Goal: Download file/media

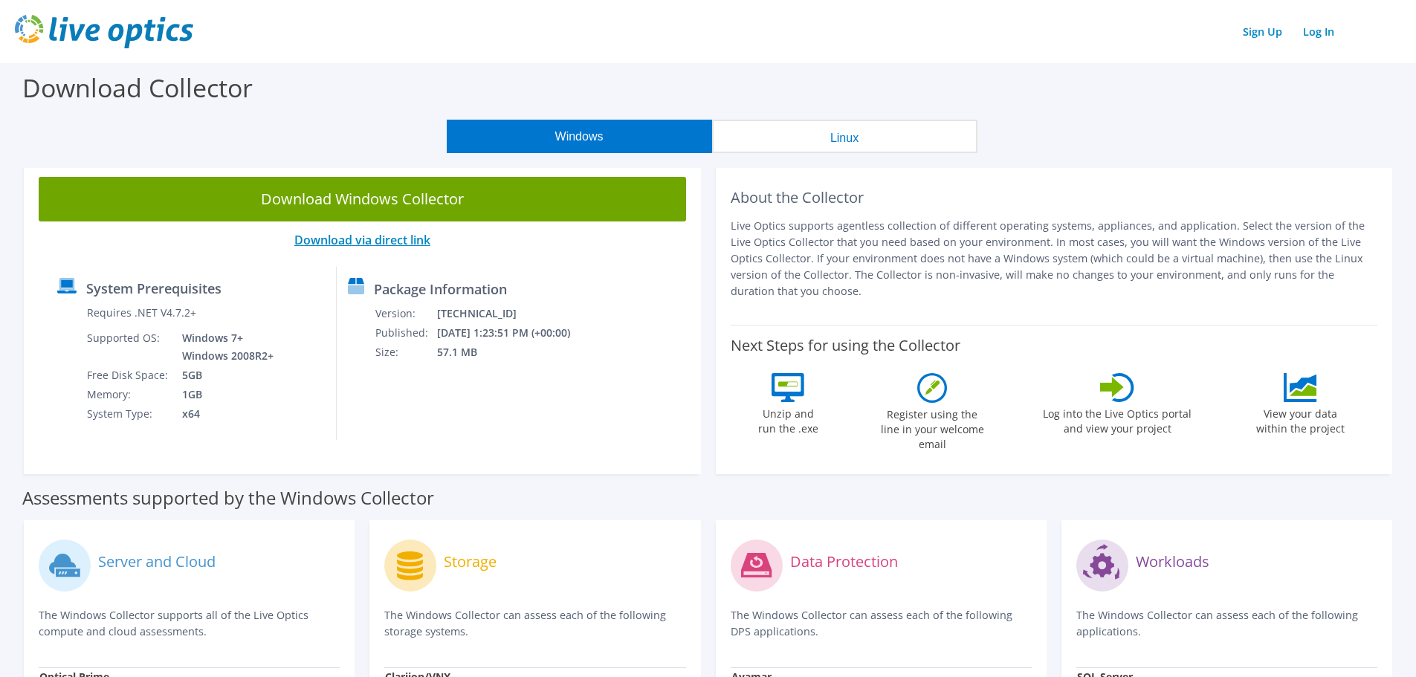
click at [366, 242] on link "Download via direct link" at bounding box center [362, 240] width 136 height 16
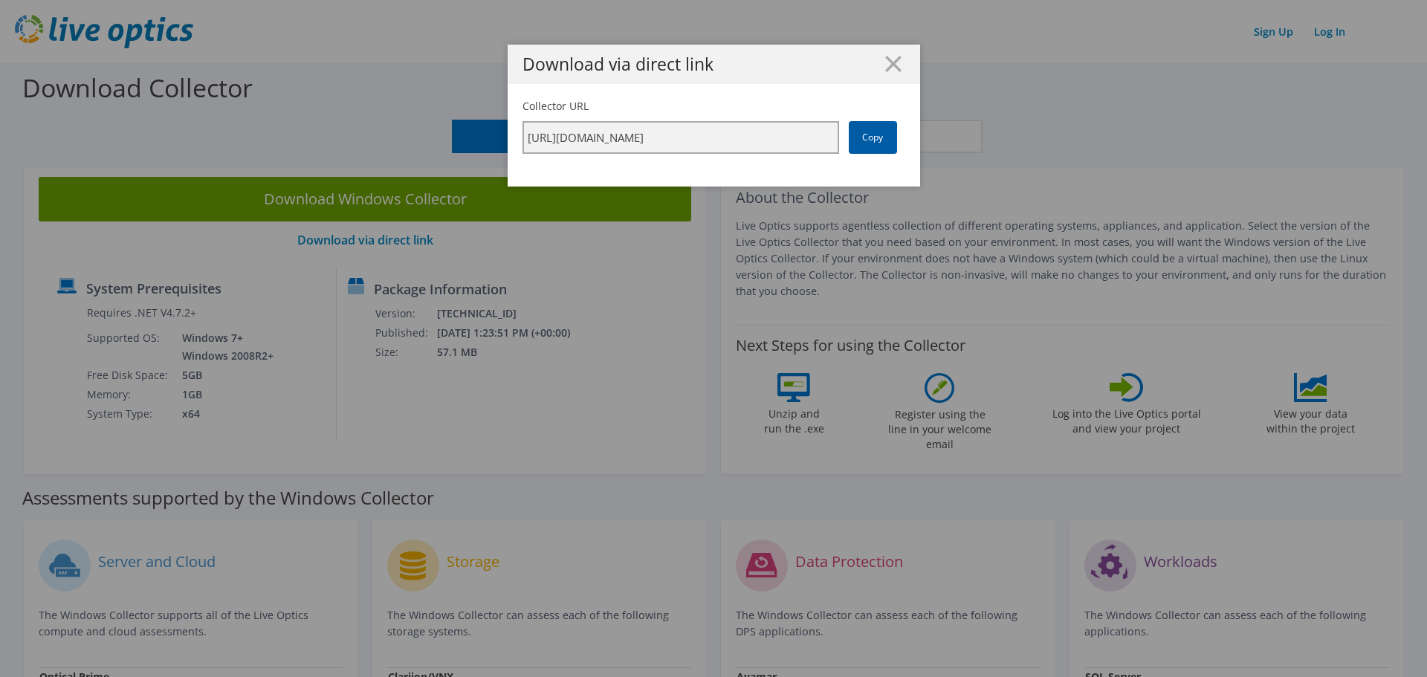
scroll to position [0, 256]
drag, startPoint x: 637, startPoint y: 145, endPoint x: 897, endPoint y: 143, distance: 260.1
click at [897, 143] on div "Collector URL [URL][DOMAIN_NAME] Copy" at bounding box center [713, 126] width 383 height 55
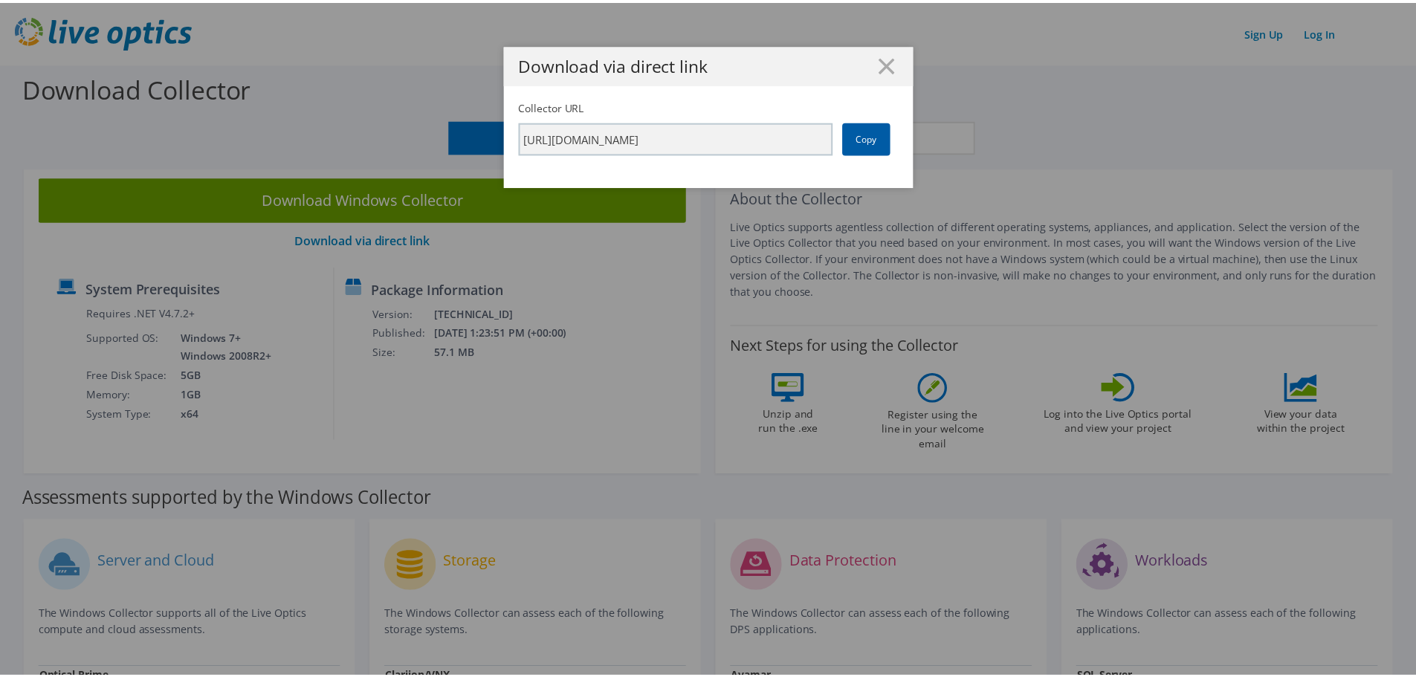
scroll to position [0, 0]
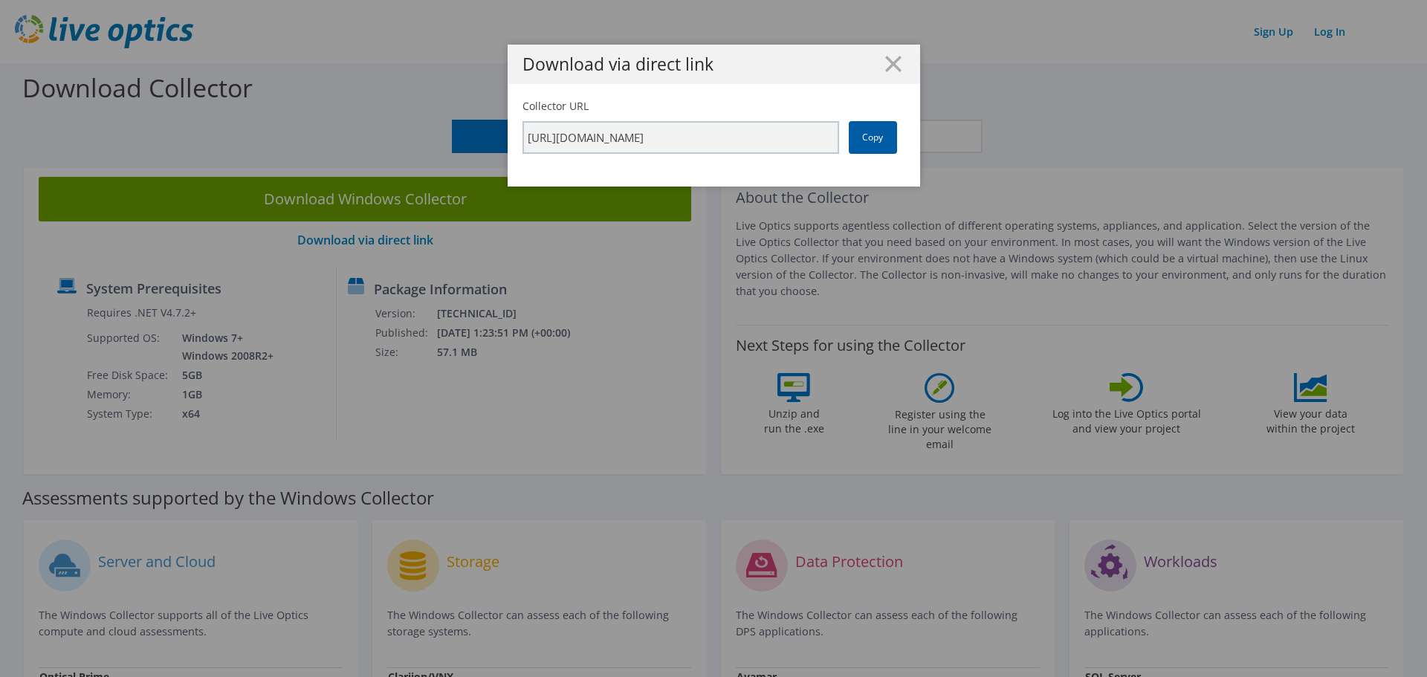
click at [859, 134] on link "Copy" at bounding box center [873, 137] width 48 height 33
click at [872, 141] on link "Copy" at bounding box center [873, 137] width 48 height 33
click at [864, 145] on link "Copy" at bounding box center [873, 137] width 48 height 33
click at [887, 66] on icon at bounding box center [893, 64] width 16 height 16
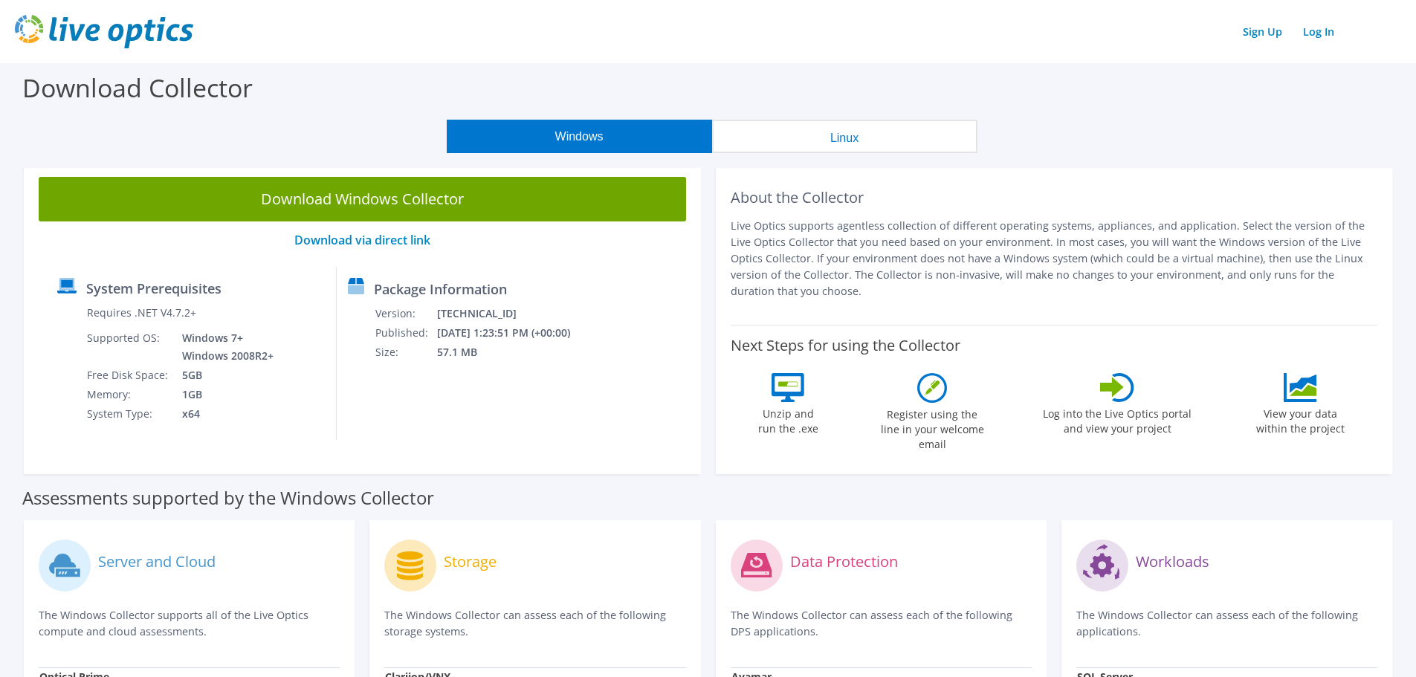
drag, startPoint x: 357, startPoint y: 206, endPoint x: 369, endPoint y: 209, distance: 13.0
click at [357, 206] on link "Download Windows Collector" at bounding box center [362, 199] width 647 height 45
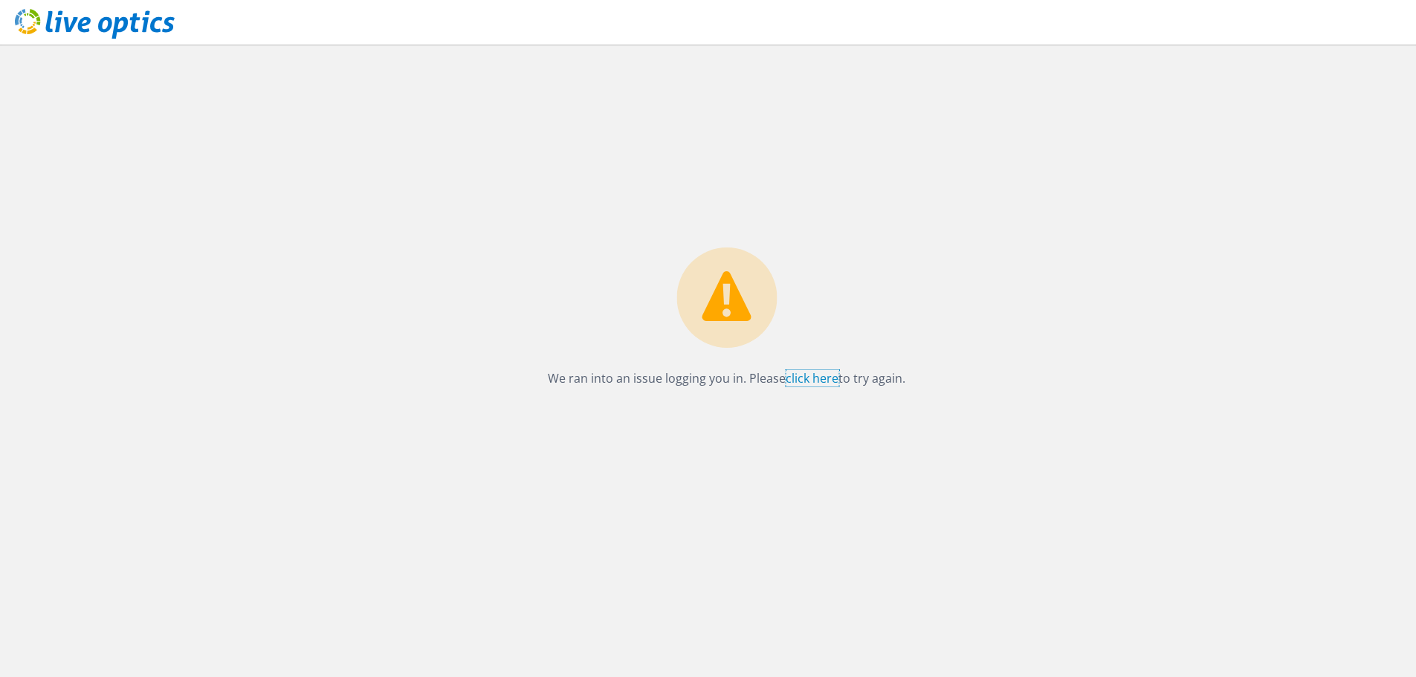
drag, startPoint x: 806, startPoint y: 380, endPoint x: 751, endPoint y: 431, distance: 74.6
click at [806, 380] on link "click here" at bounding box center [812, 378] width 53 height 16
